Goal: Register for event/course

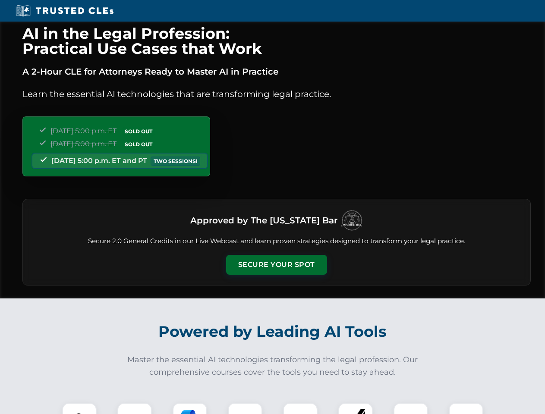
click at [276, 265] on button "Secure Your Spot" at bounding box center [276, 265] width 101 height 20
click at [79, 409] on img at bounding box center [79, 420] width 25 height 25
click at [135, 409] on div at bounding box center [134, 420] width 35 height 35
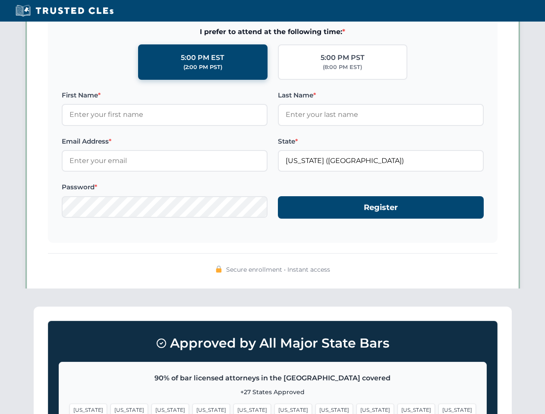
click at [398, 409] on span "[US_STATE]" at bounding box center [417, 410] width 38 height 13
